Goal: Transaction & Acquisition: Purchase product/service

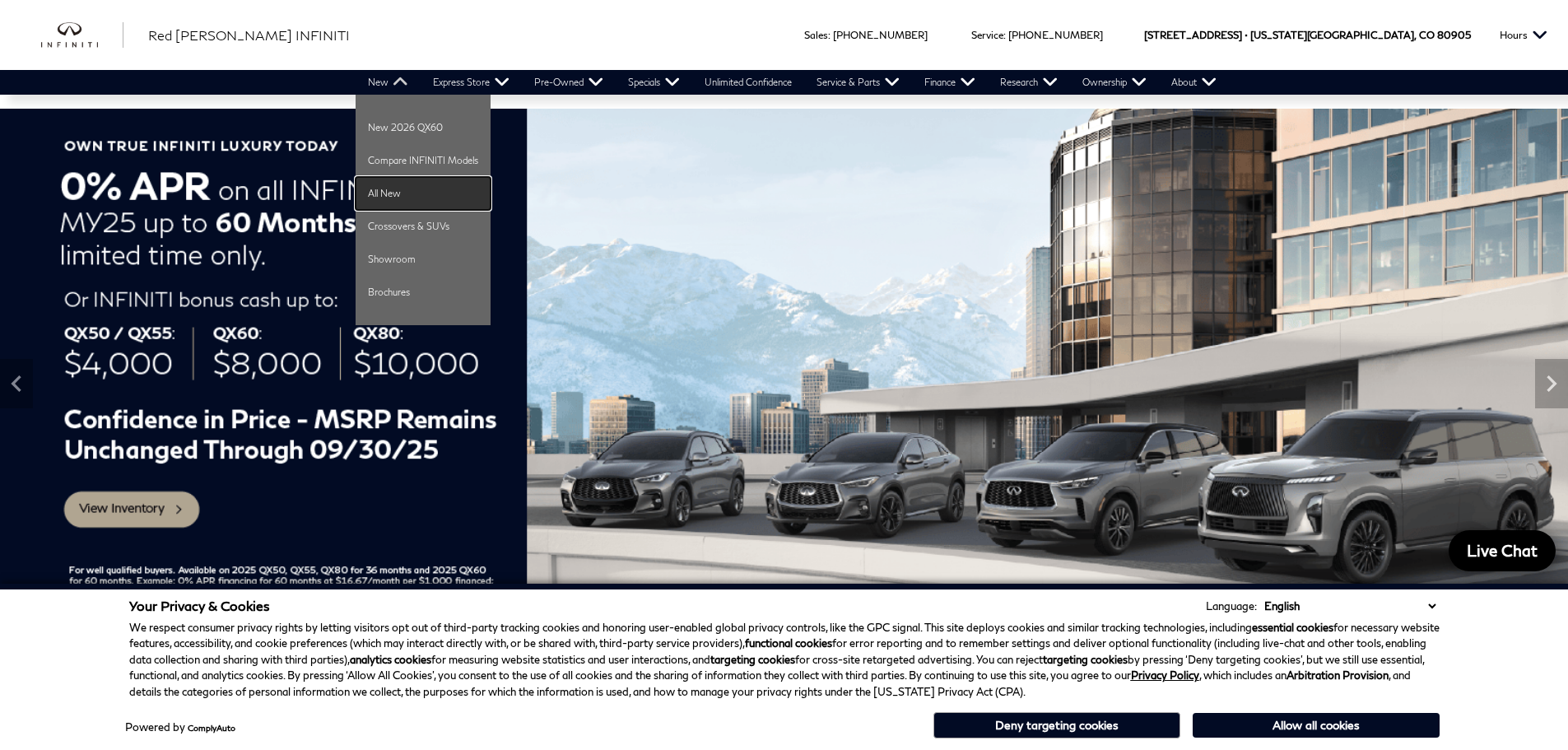
click at [390, 190] on link "All New" at bounding box center [423, 193] width 135 height 33
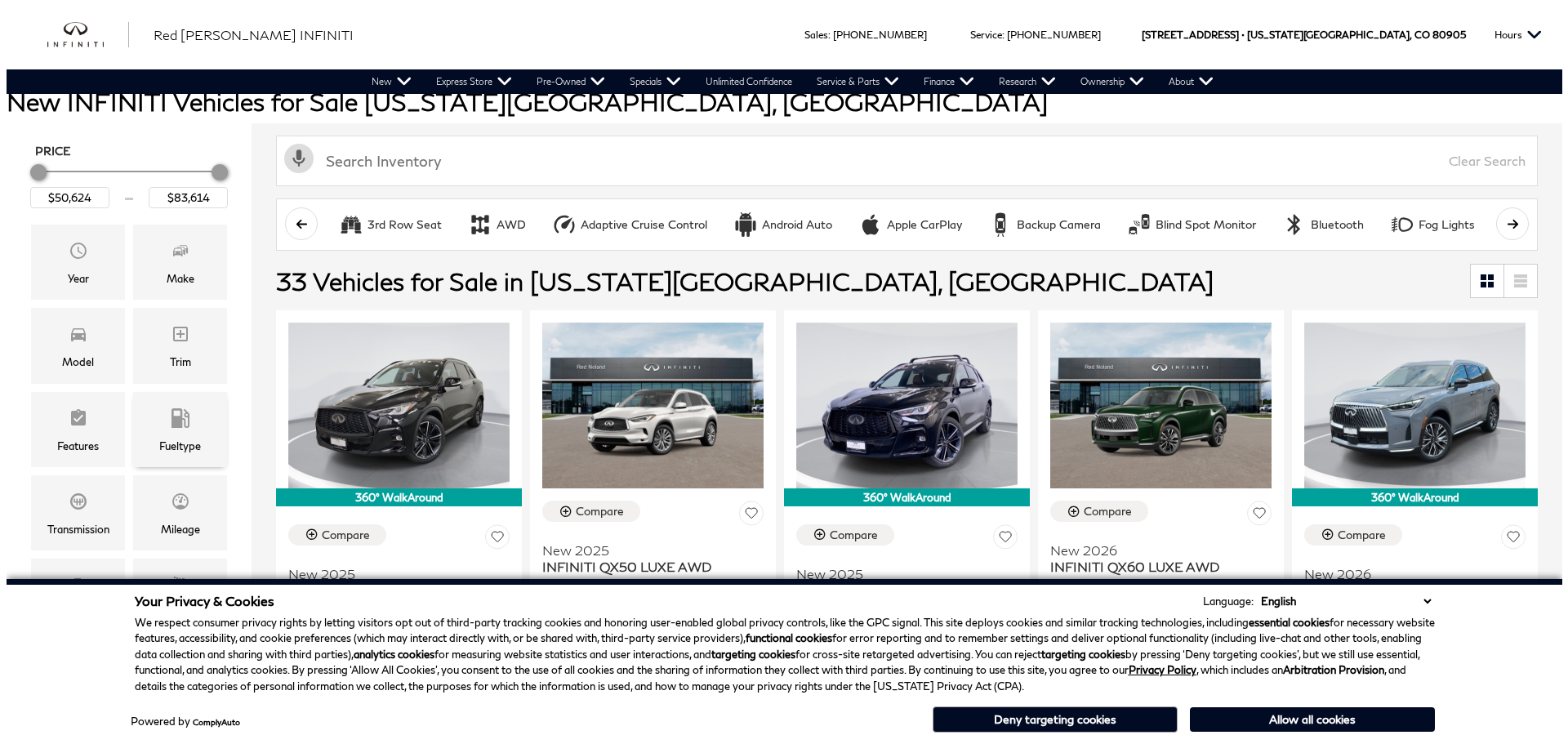
scroll to position [245, 0]
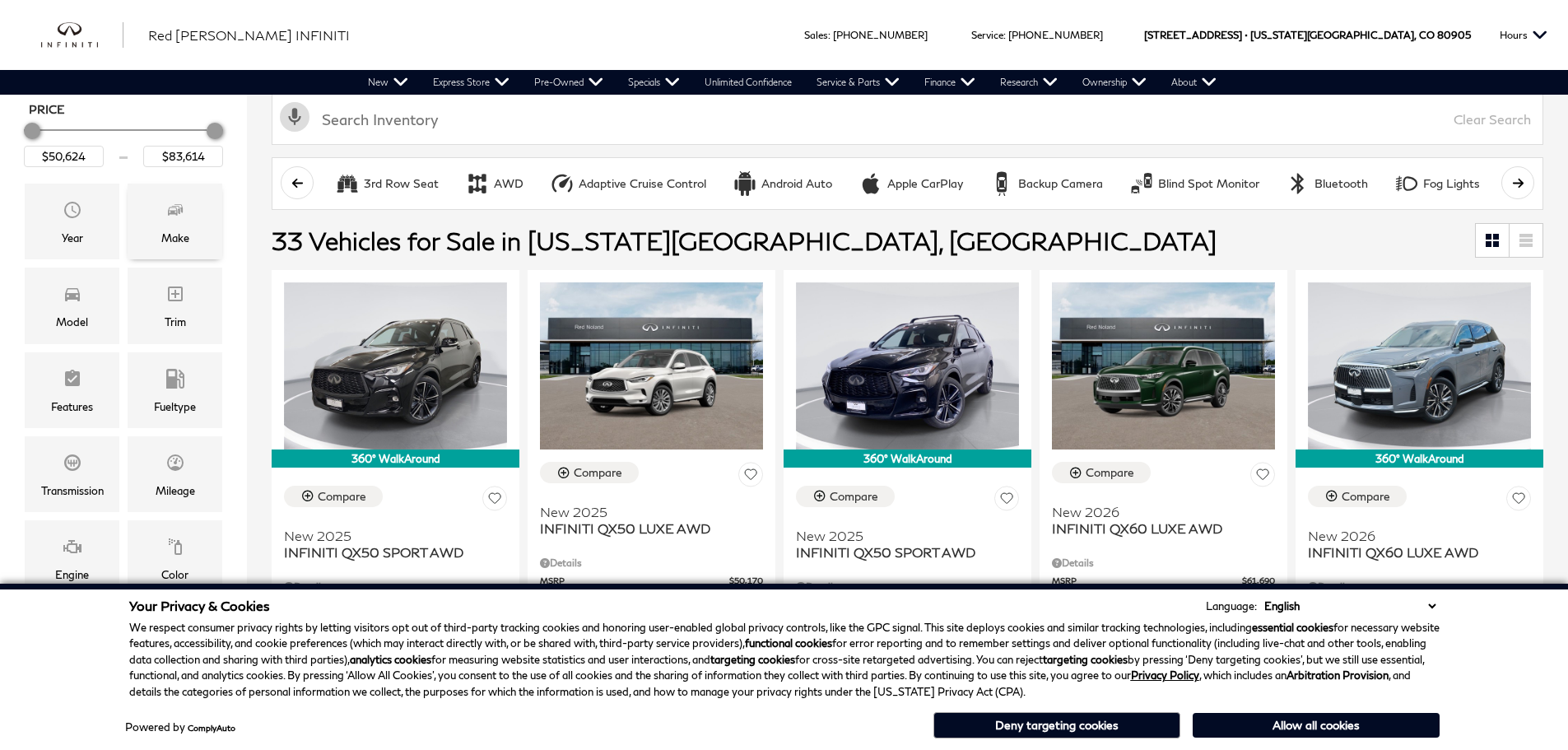
click at [173, 210] on icon "Make" at bounding box center [176, 210] width 20 height 20
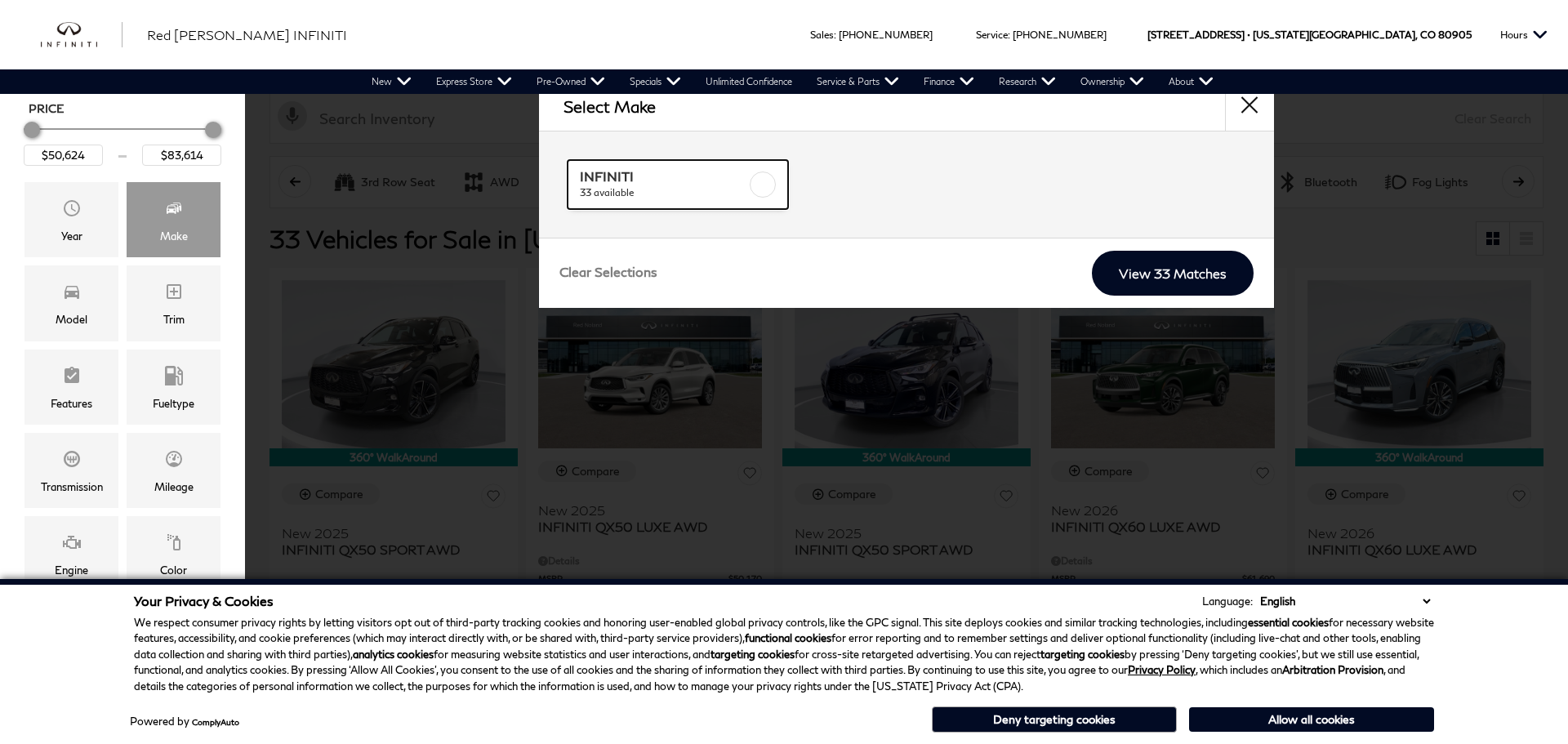
click at [765, 190] on label at bounding box center [763, 184] width 26 height 26
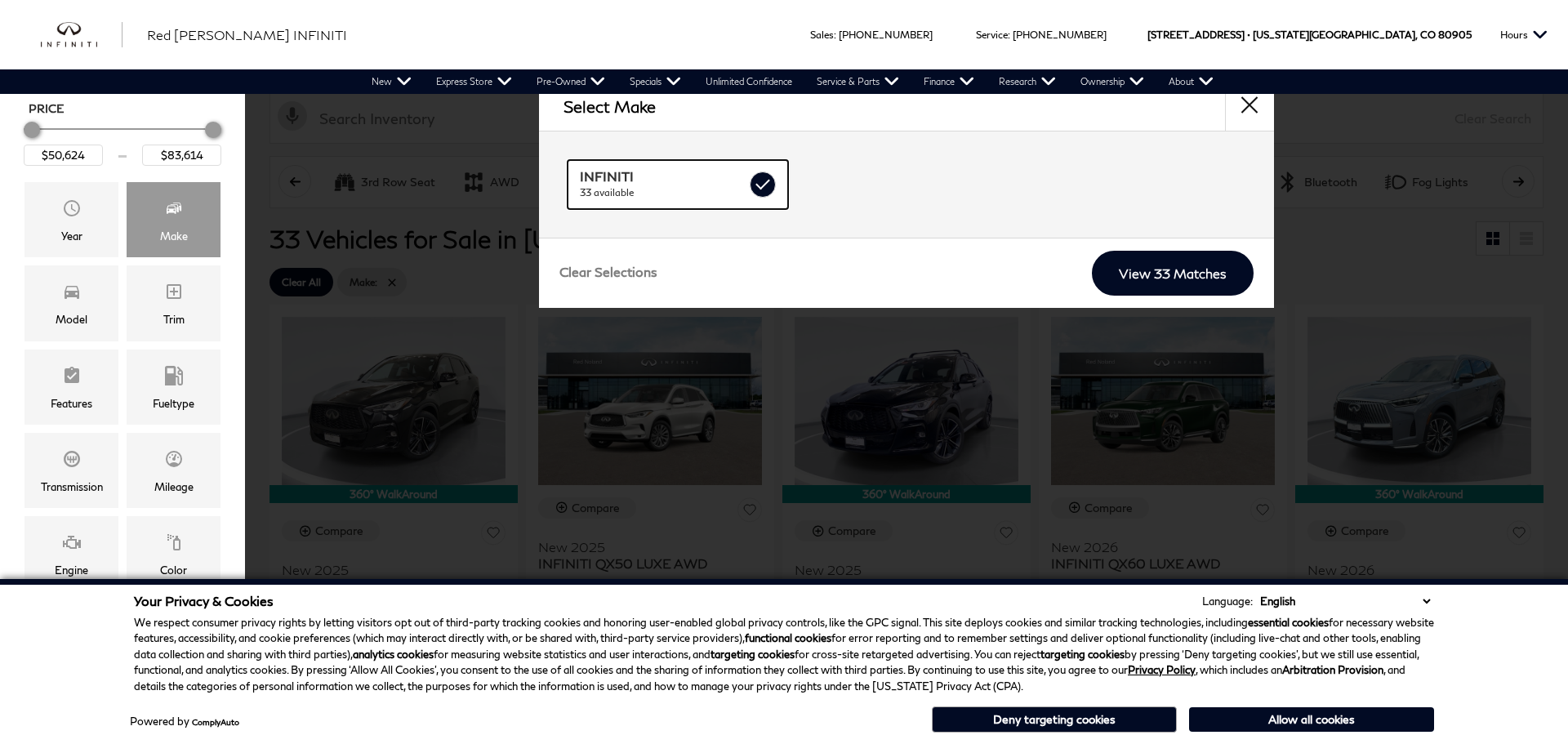
checkbox input "true"
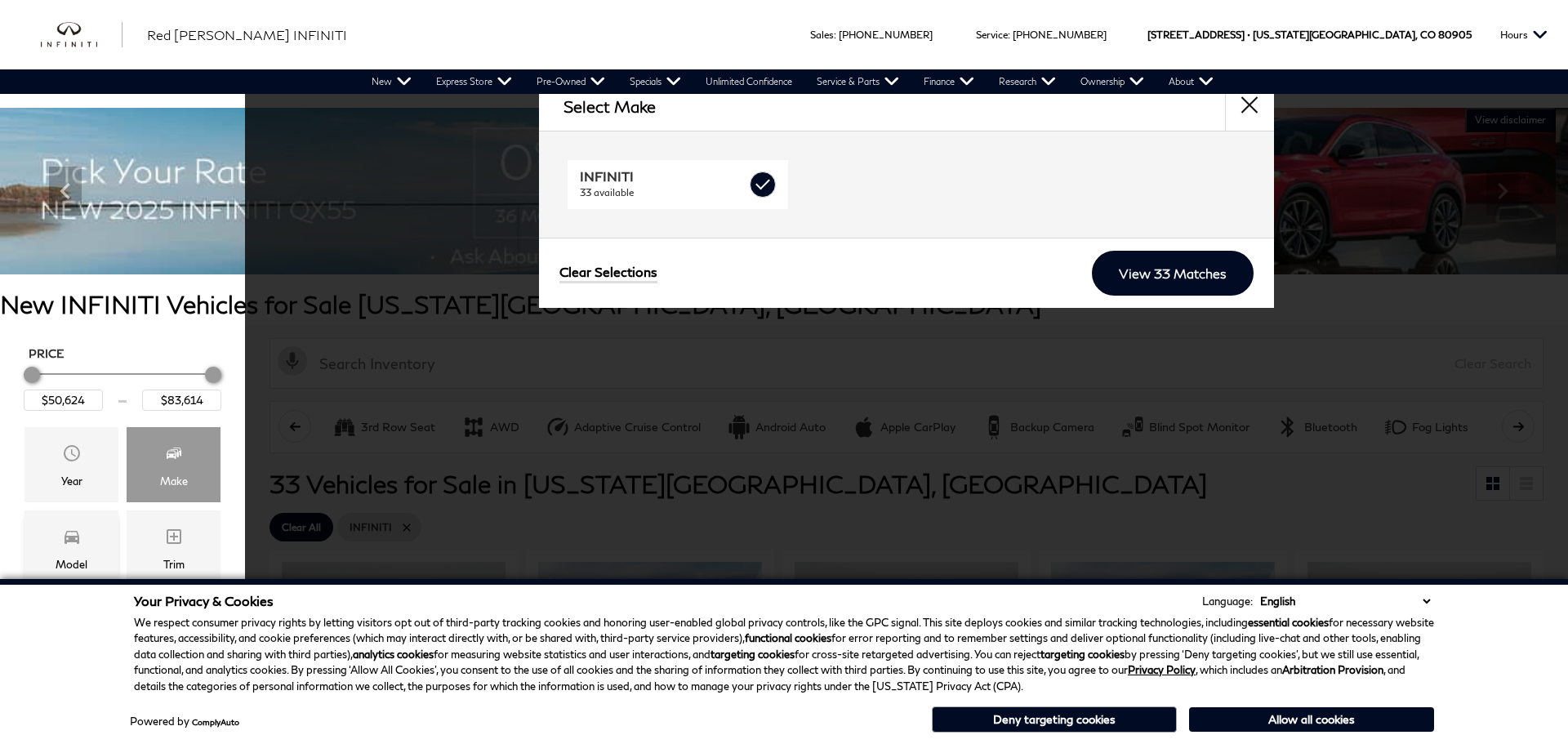
click at [68, 516] on div "Model" at bounding box center [71, 547] width 93 height 75
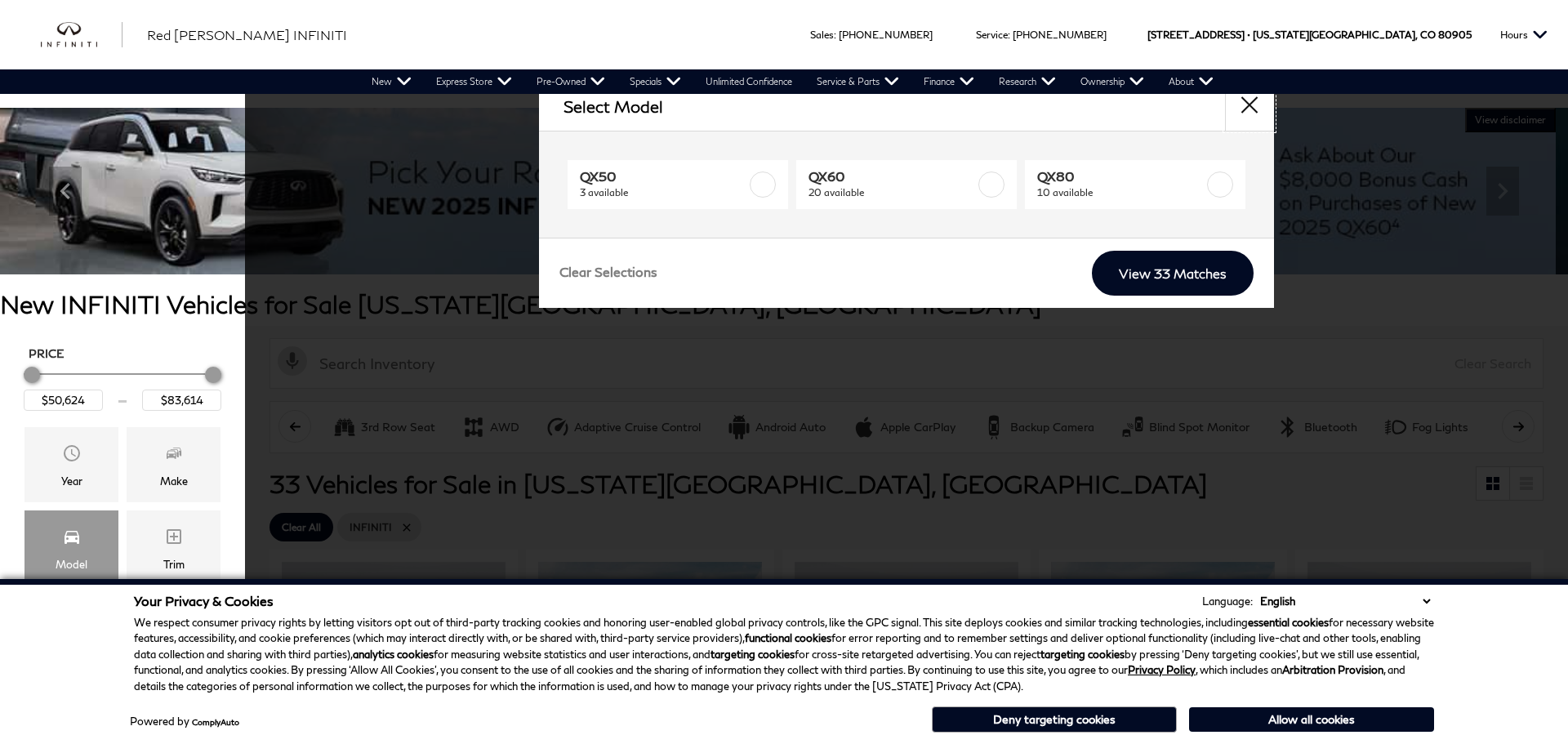
click at [1250, 102] on button "close" at bounding box center [1250, 106] width 49 height 49
